Goal: Communication & Community: Answer question/provide support

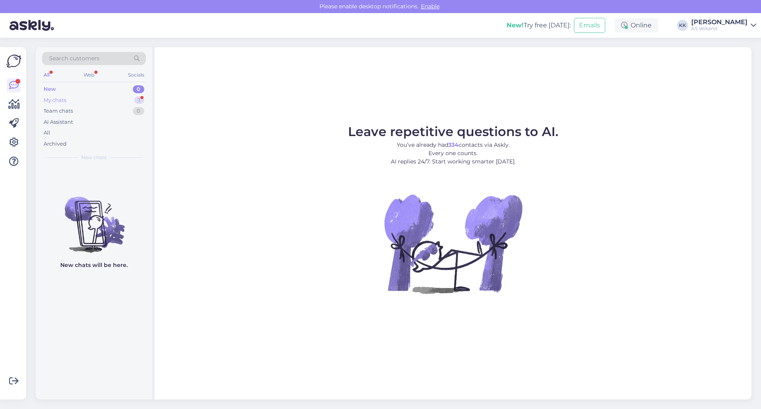
click at [104, 102] on div "My chats 1" at bounding box center [94, 100] width 104 height 11
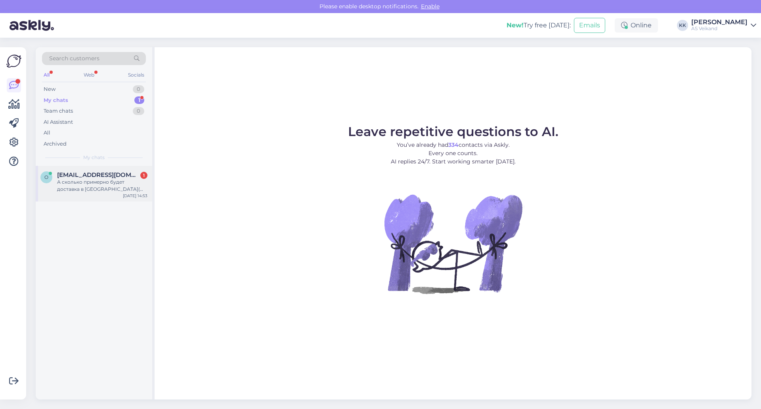
click at [108, 176] on span "[EMAIL_ADDRESS][DOMAIN_NAME]" at bounding box center [98, 174] width 82 height 7
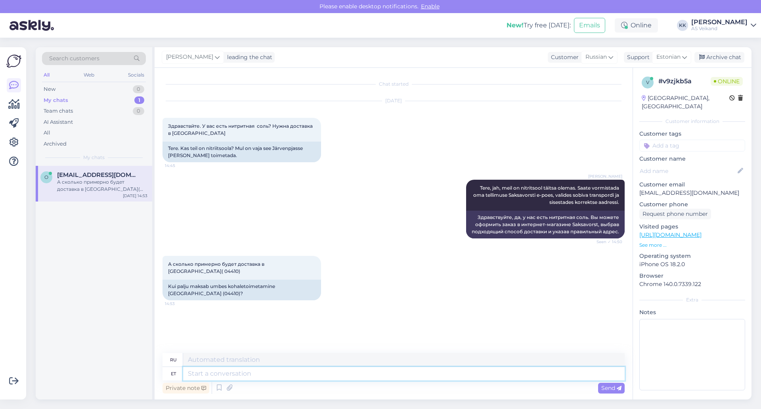
click at [307, 377] on textarea at bounding box center [404, 373] width 442 height 13
click at [241, 376] on textarea at bounding box center [404, 373] width 442 height 13
paste textarea "Itella SmartPosti parcel terminals in [GEOGRAPHIC_DATA]: 13,91 € DPD pickup poi…"
type textarea "Itella SmartPosti parcel terminals in [GEOGRAPHIC_DATA]: 13,91 € DPD pickup poi…"
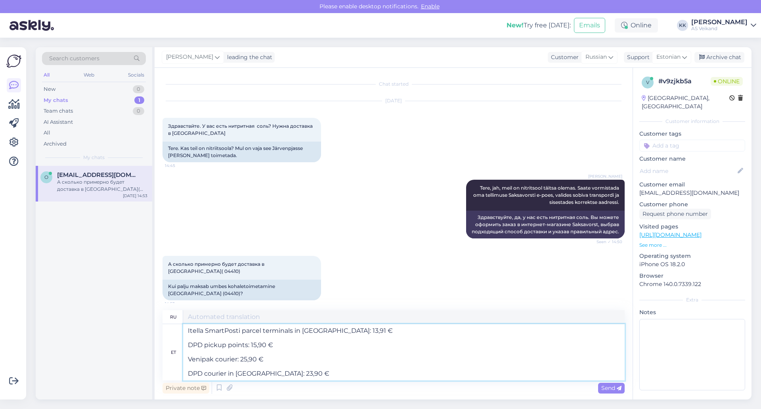
type textarea "Почтовые терминалы Itella SmartPost в [GEOGRAPHIC_DATA]: 13,91 евро Пункты выда…"
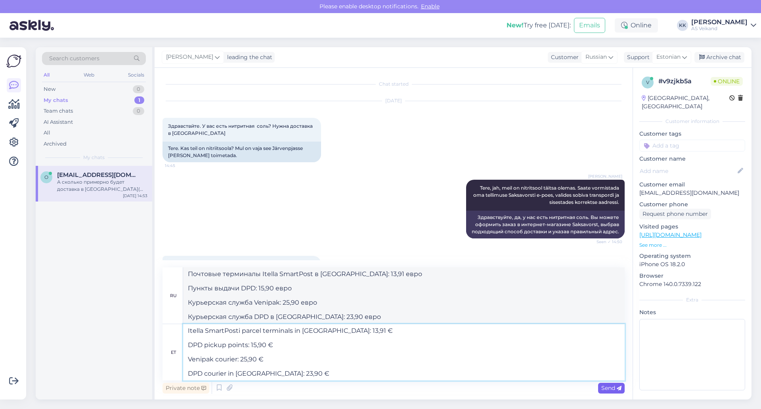
type textarea "Itella SmartPosti parcel terminals in [GEOGRAPHIC_DATA]: 13,91 € DPD pickup poi…"
click at [604, 390] on span "Send" at bounding box center [611, 387] width 20 height 7
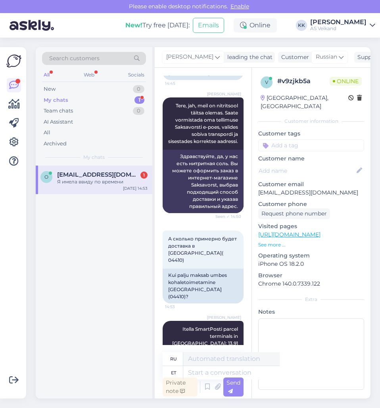
scroll to position [268, 0]
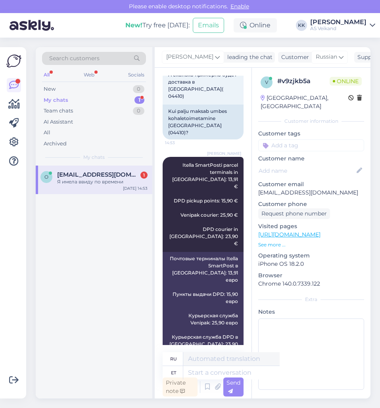
click at [95, 182] on div "Я имела ввиду по времени" at bounding box center [102, 181] width 90 height 7
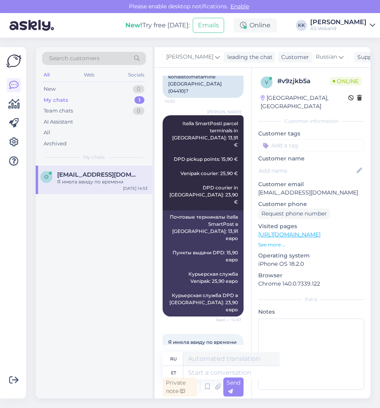
scroll to position [323, 0]
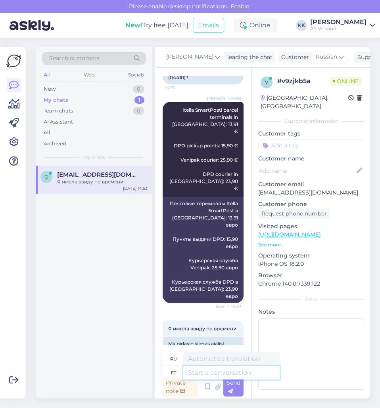
click at [210, 371] on textarea at bounding box center [231, 372] width 96 height 13
type textarea "S"
type textarea "Pakiautomaati p"
type textarea "Посылочный автомат"
type textarea "Pakiautomaati peaks k"
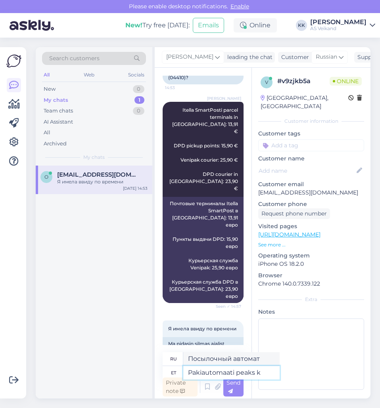
type textarea "Посылочный терминал должен"
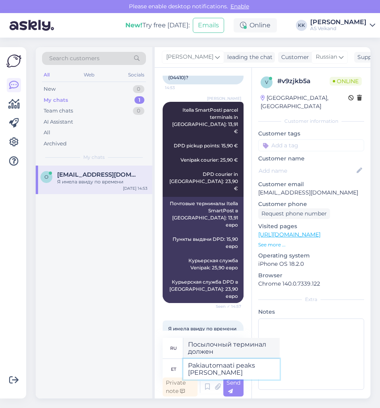
type textarea "Pakiautomaati peaks [PERSON_NAME] s"
type textarea "В посылочном автомате должен быть товар."
type textarea "Pakiautomaati peaks [PERSON_NAME] saabuma k"
type textarea "Посылка должна прибыть в посылочный терминал."
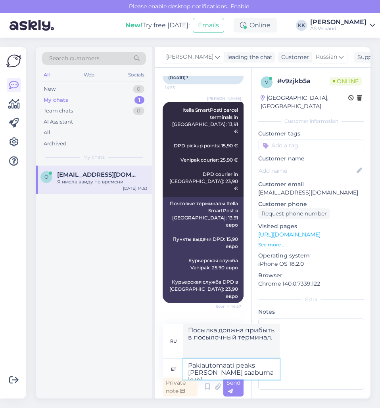
type textarea "Pakiautomaati peaks [PERSON_NAME] saabuma kuni"
type textarea "Посылка должна прибыть в посылочный терминал к"
type textarea "Pakiautomaati peaks [PERSON_NAME] saabuma kuni 3"
type textarea "Посылка должна прибыть в посылочный терминал к 3"
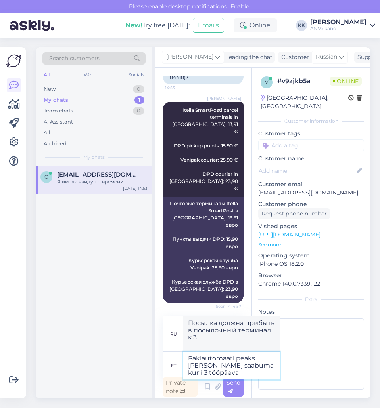
type textarea "Pakiautomaati peaks [PERSON_NAME] saabuma kuni 3 tööpäeva"
type textarea "Посылка должна прибыть в посылочный терминал в течение 3 рабочих дней."
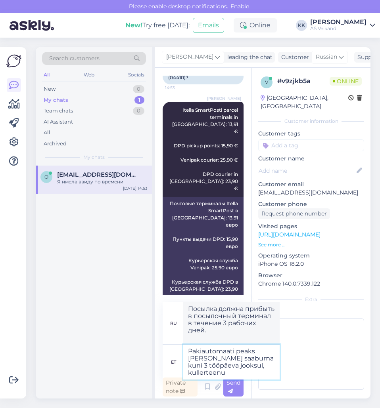
type textarea "Pakiautomaati peaks [PERSON_NAME] saabuma kuni 3 tööpäeva jooksul, kullerteenus"
type textarea "Посылка должна прибыть в посылочный терминал в течение 3 рабочих дней, курьерск…"
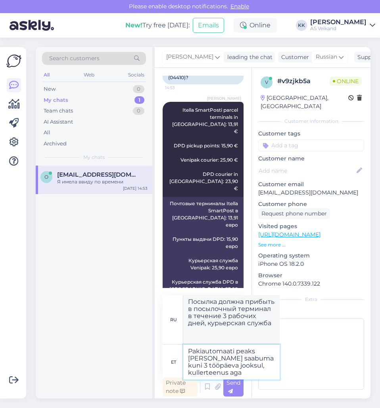
type textarea "Pakiautomaati peaks [PERSON_NAME] saabuma kuni 3 tööpäeva jooksul, kullerteenus…"
type textarea "Посылка должна прибыть в посылочный терминал в течение 3 рабочих дней, в то вре…"
type textarea "Pakiautomaati peaks [PERSON_NAME] saabuma kuni 3 tööpäeva jooksul, kullerteenus…"
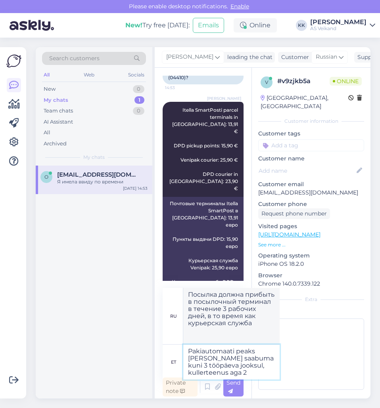
type textarea "Посылка должна прибыть в посылочный терминал в течение 3 рабочих дней, а курьер…"
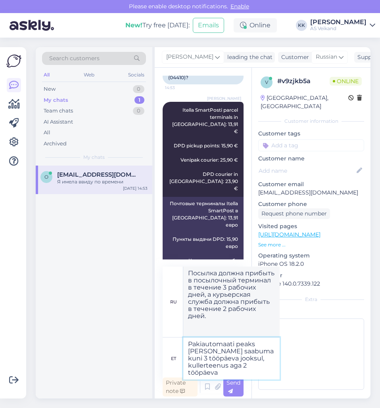
type textarea "Pakiautomaati peaks [PERSON_NAME] saabuma kuni 3 tööpäeva jooksul, kullerteenus…"
type textarea "Посылка должна прибыть в посылочный терминал в течение 3 рабочих дней, а курьер…"
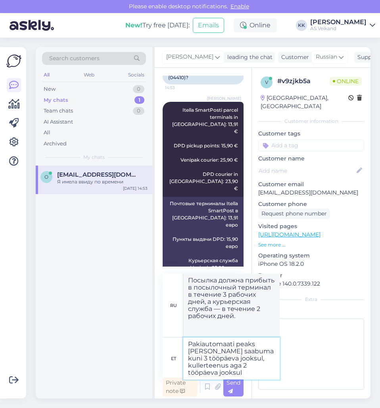
type textarea "Pakiautomaati peaks [PERSON_NAME] saabuma kuni 3 tööpäeva jooksul, kullerteenus…"
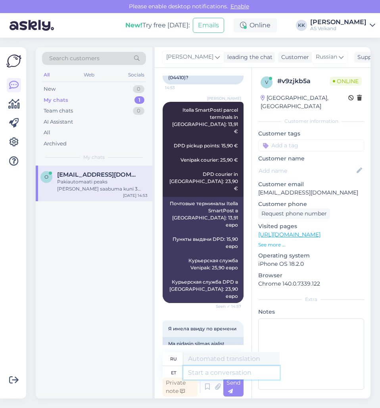
scroll to position [434, 0]
